Goal: Transaction & Acquisition: Purchase product/service

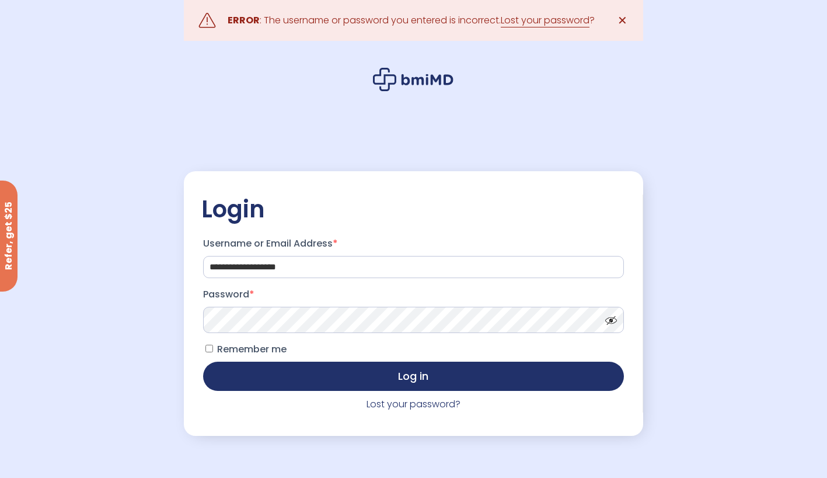
click at [283, 352] on span "Remember me" at bounding box center [251, 348] width 69 height 13
click at [313, 366] on button "Log in" at bounding box center [413, 375] width 420 height 29
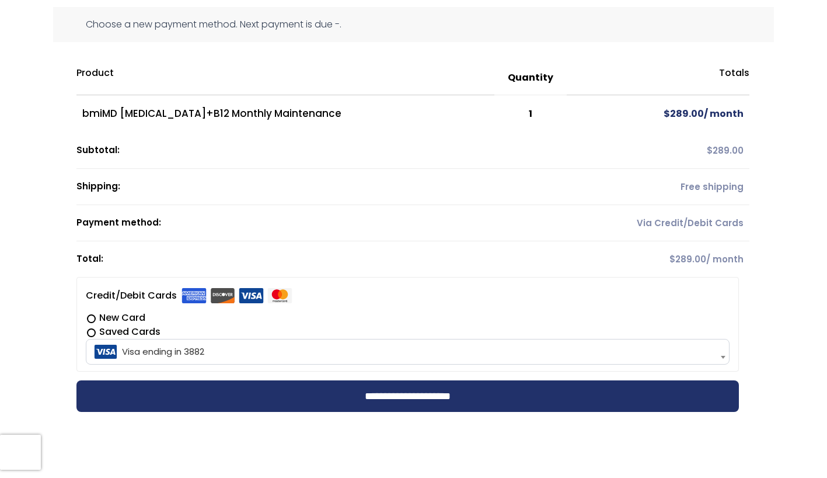
scroll to position [131, 0]
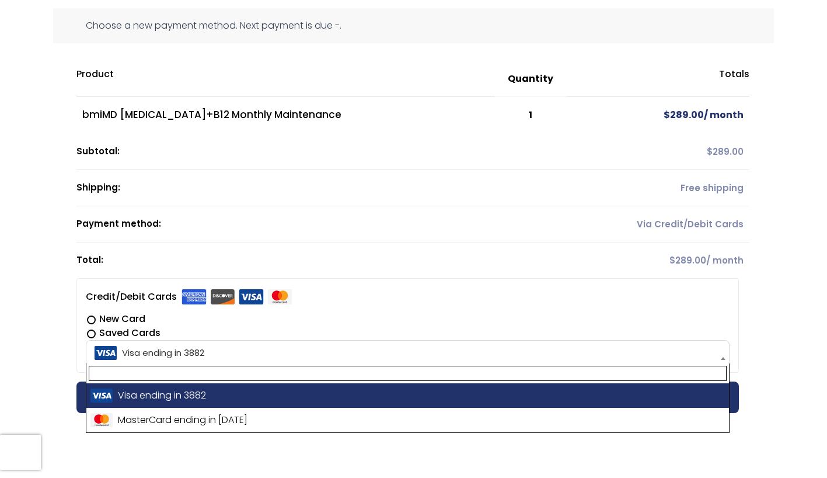
click at [165, 352] on span "Visa ending in 3882" at bounding box center [407, 352] width 637 height 25
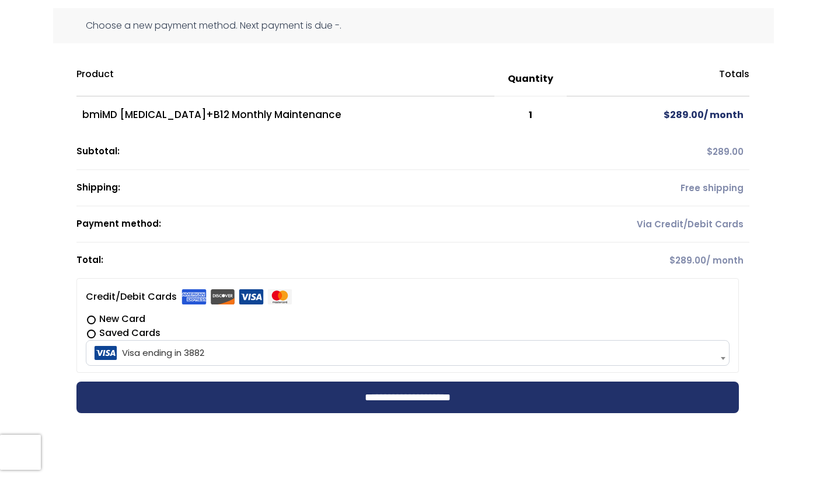
click at [126, 317] on label "New Card" at bounding box center [408, 319] width 644 height 14
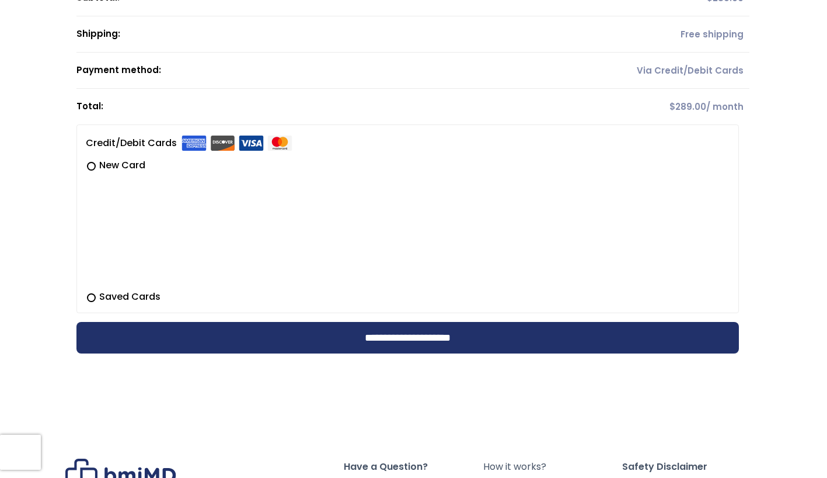
scroll to position [284, 0]
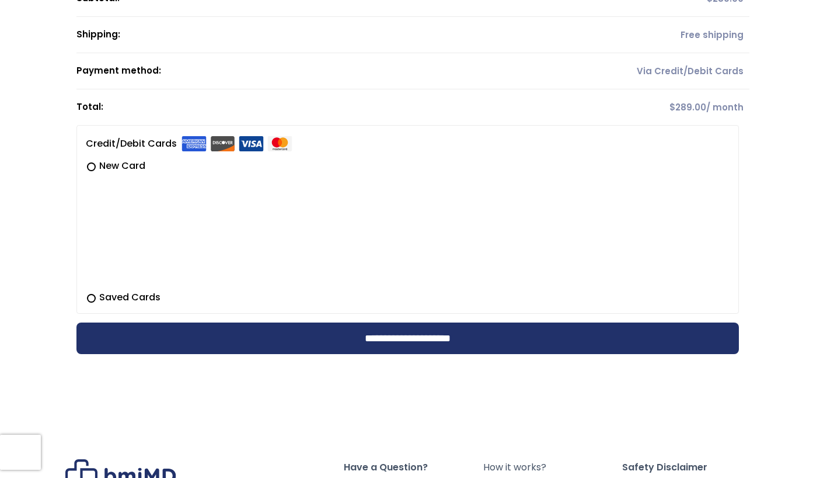
click at [425, 343] on input "**********" at bounding box center [408, 338] width 663 height 32
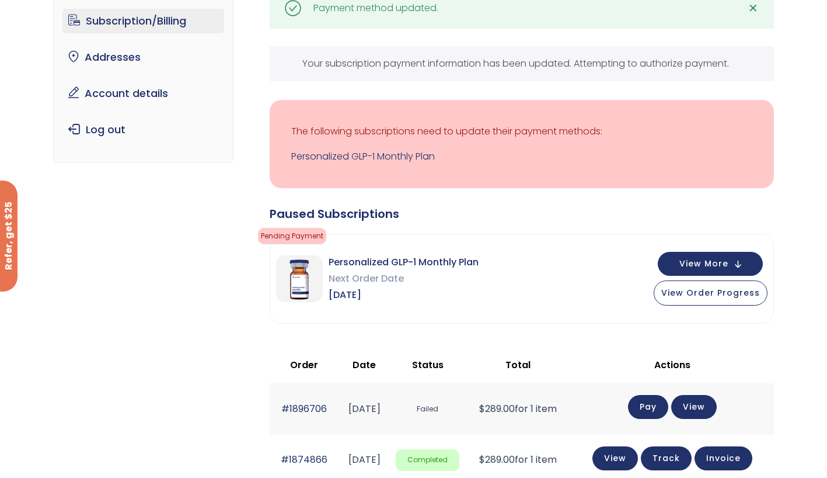
scroll to position [187, 0]
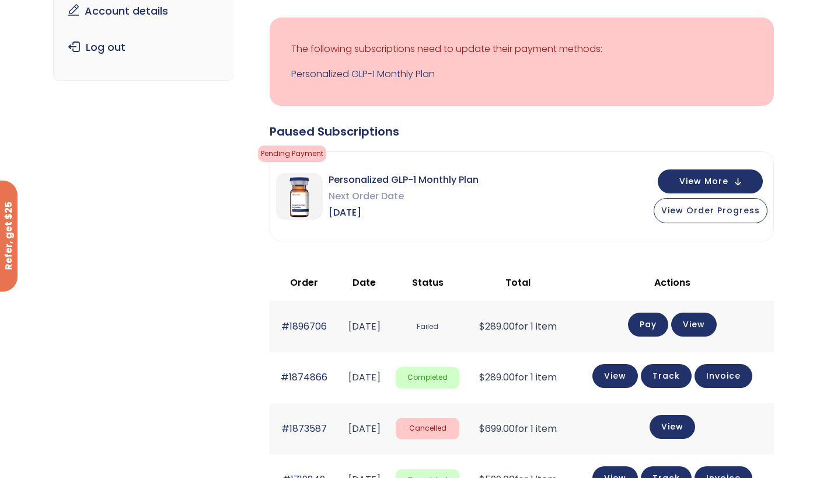
click at [660, 322] on link "Pay" at bounding box center [648, 324] width 40 height 24
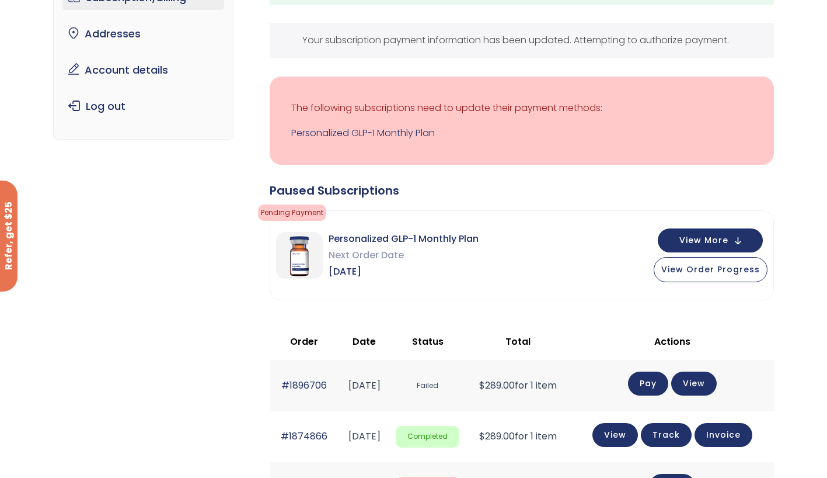
scroll to position [0, 0]
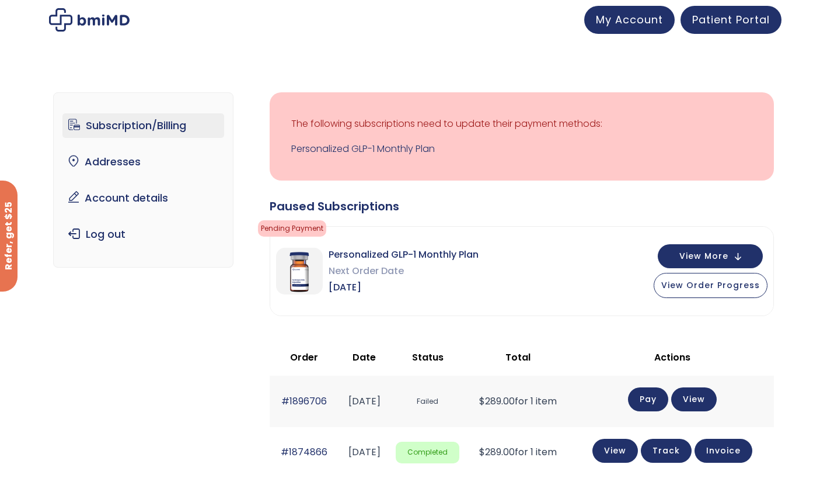
click at [699, 258] on span "View More" at bounding box center [704, 256] width 49 height 8
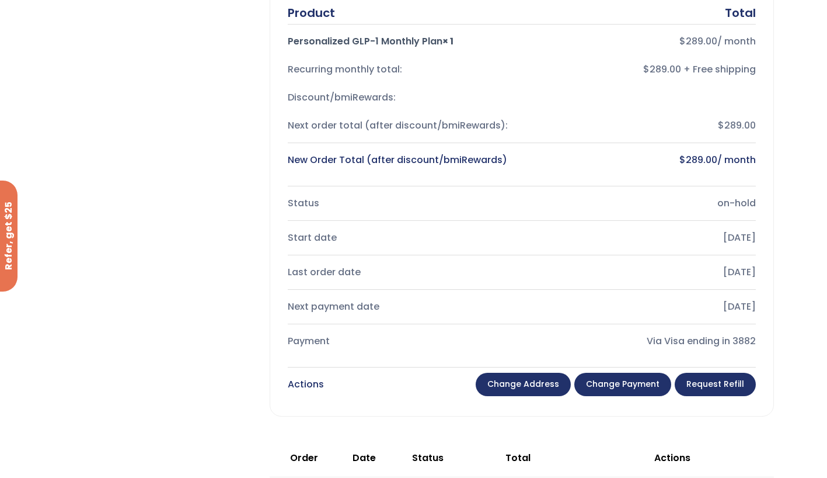
scroll to position [315, 0]
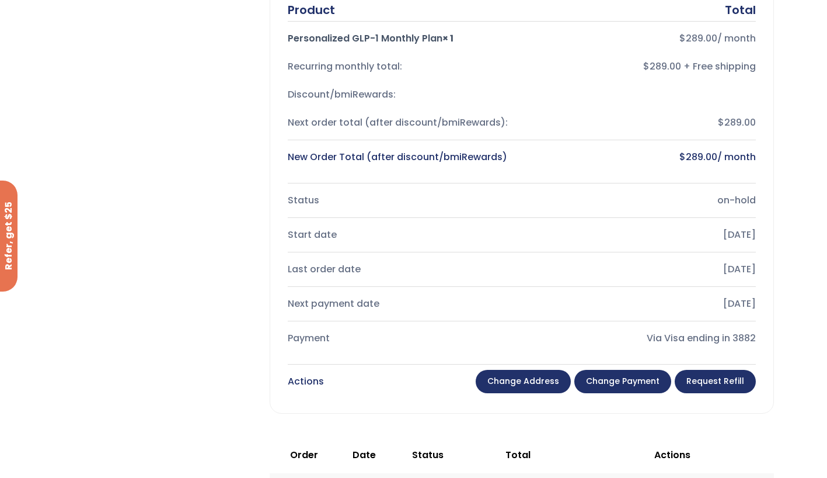
click at [711, 383] on link "Request Refill" at bounding box center [715, 381] width 81 height 23
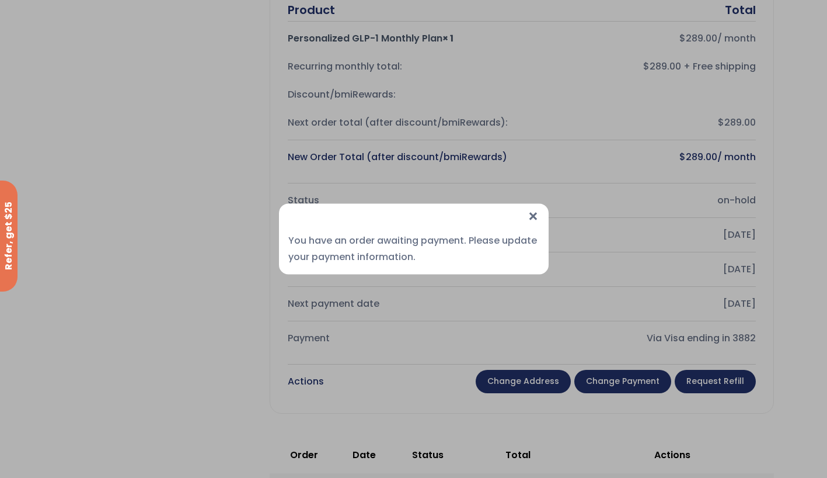
click at [534, 217] on span "×" at bounding box center [533, 216] width 12 height 25
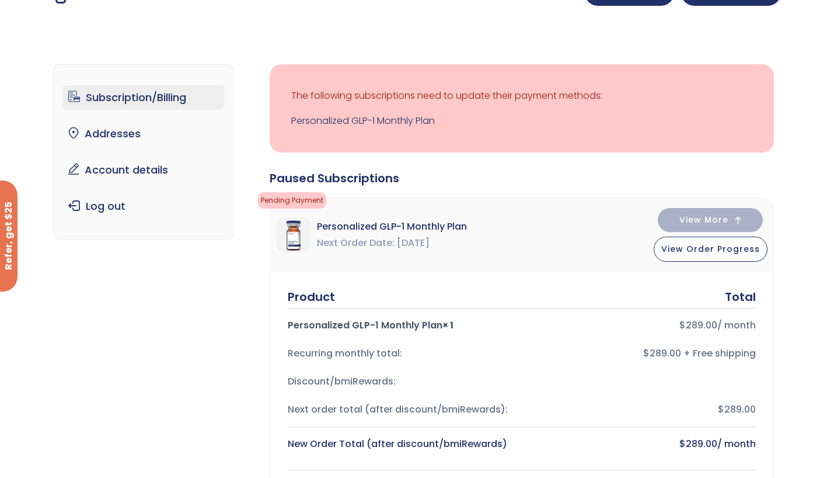
scroll to position [0, 0]
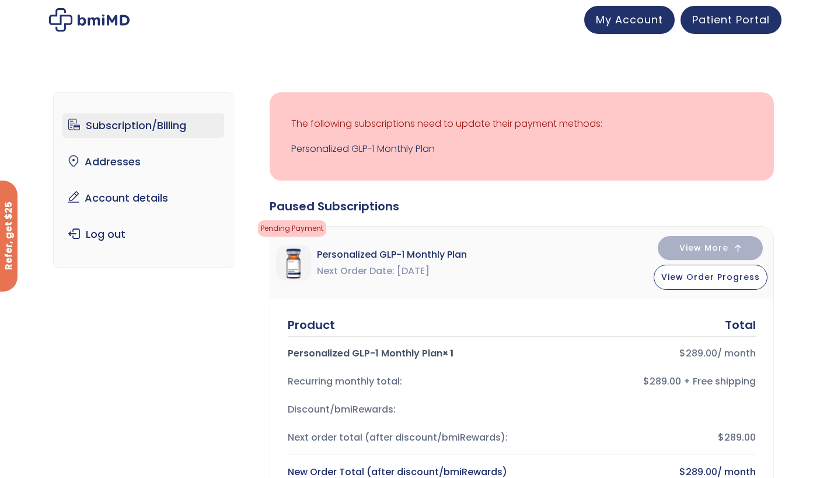
click at [367, 145] on link "Personalized GLP-1 Monthly Plan" at bounding box center [521, 149] width 461 height 16
click at [718, 248] on span "View More" at bounding box center [704, 248] width 49 height 8
